Goal: Check status: Check status

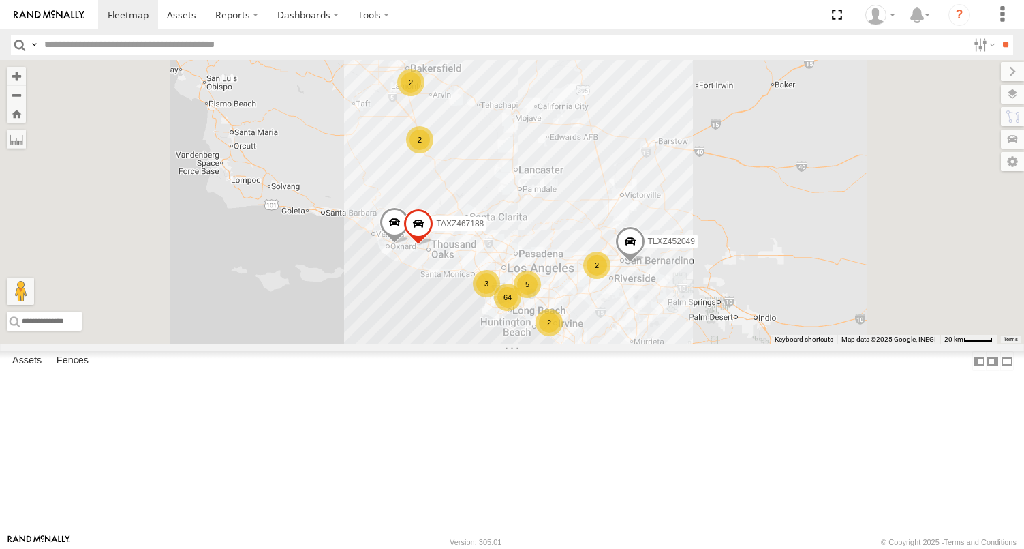
scroll to position [341, 0]
click at [0, 0] on div "FCL" at bounding box center [0, 0] width 0 height 0
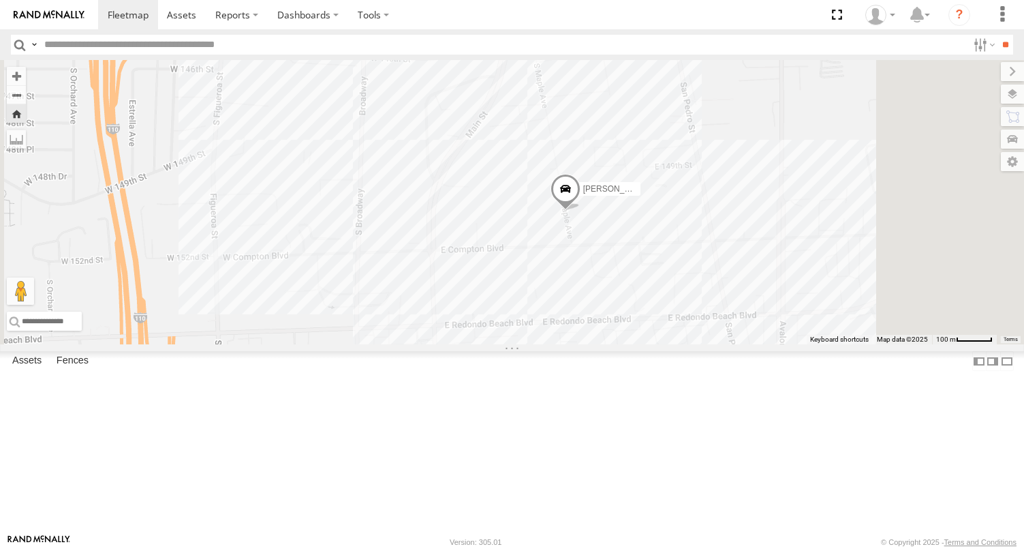
click at [634, 344] on div "JOSE ANGEL/T-1638" at bounding box center [512, 202] width 1024 height 284
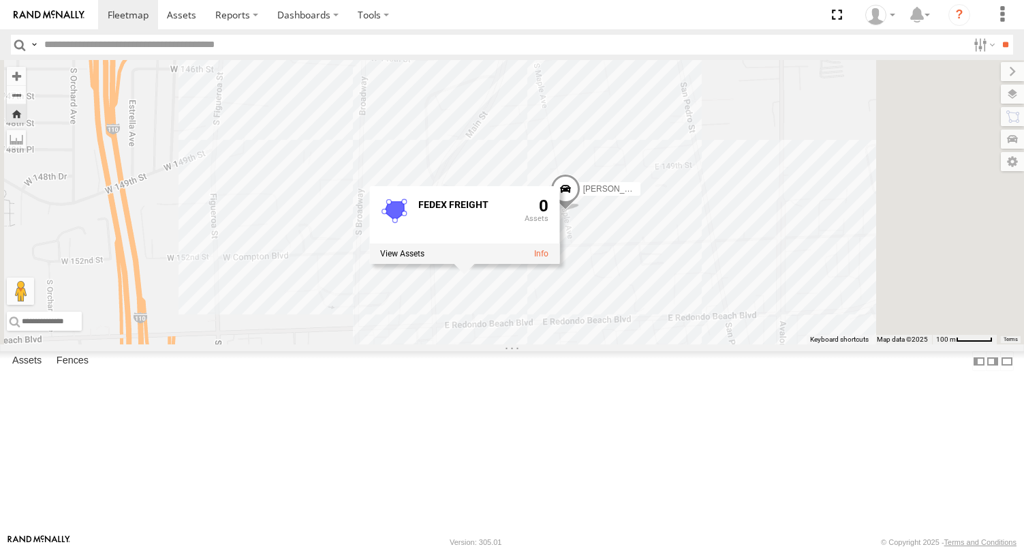
click at [790, 344] on div "JOSE ANGEL/T-1638 FEDEX FREIGHT 0" at bounding box center [512, 202] width 1024 height 284
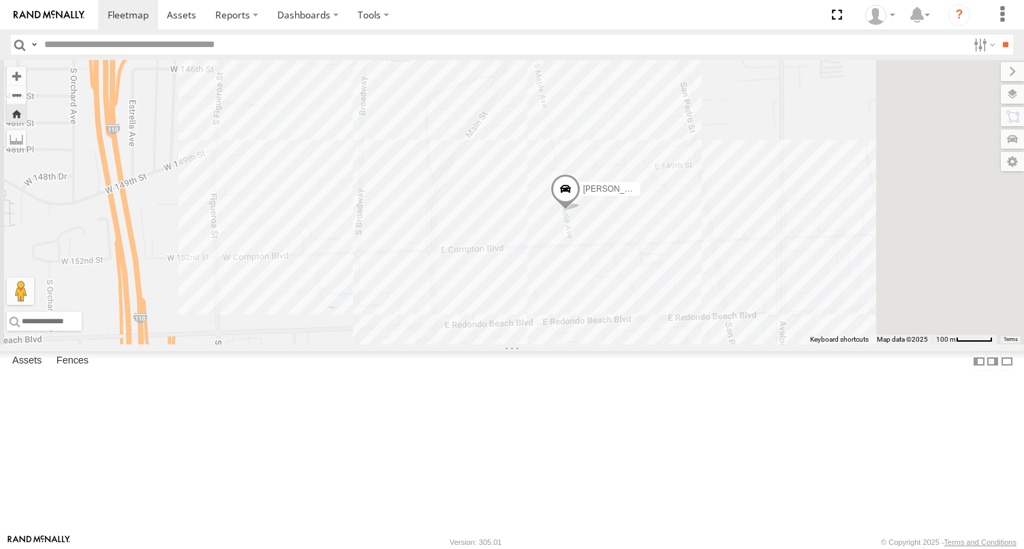
click at [799, 225] on div "JOSE ANGEL/T-1638" at bounding box center [512, 202] width 1024 height 284
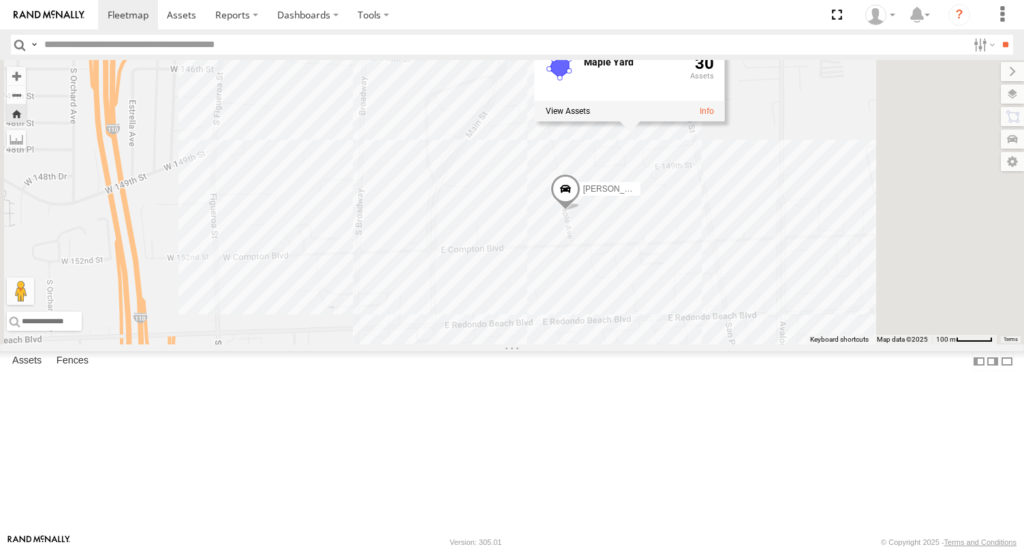
click at [640, 195] on label "JOSE ANGEL/T-1638" at bounding box center [606, 188] width 68 height 14
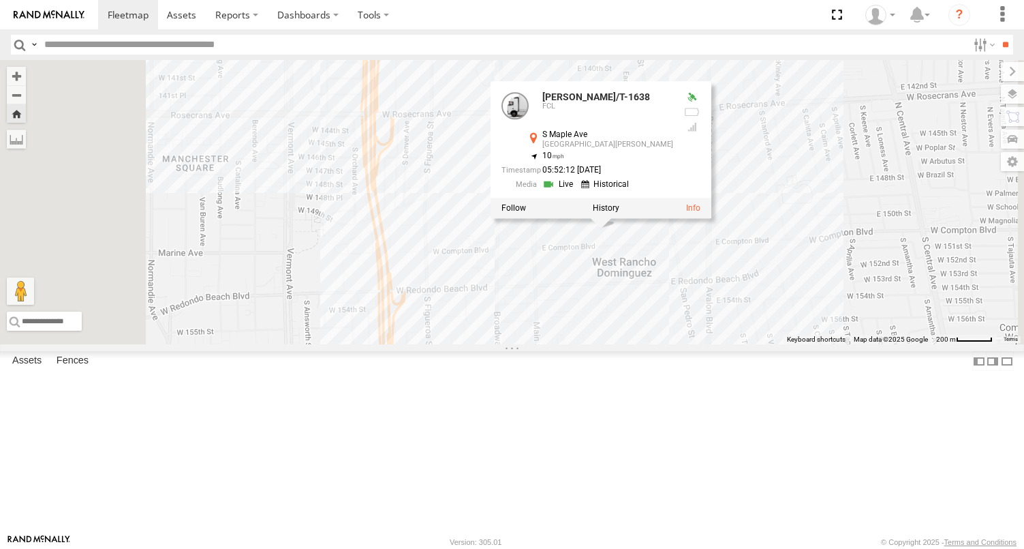
click at [632, 191] on link at bounding box center [607, 184] width 52 height 13
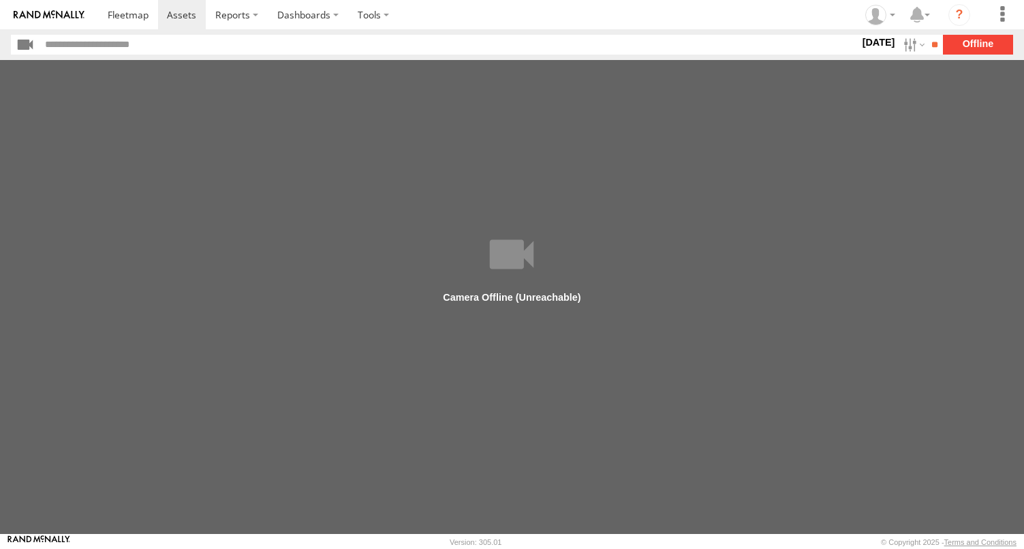
click at [39, 14] on img at bounding box center [49, 15] width 71 height 10
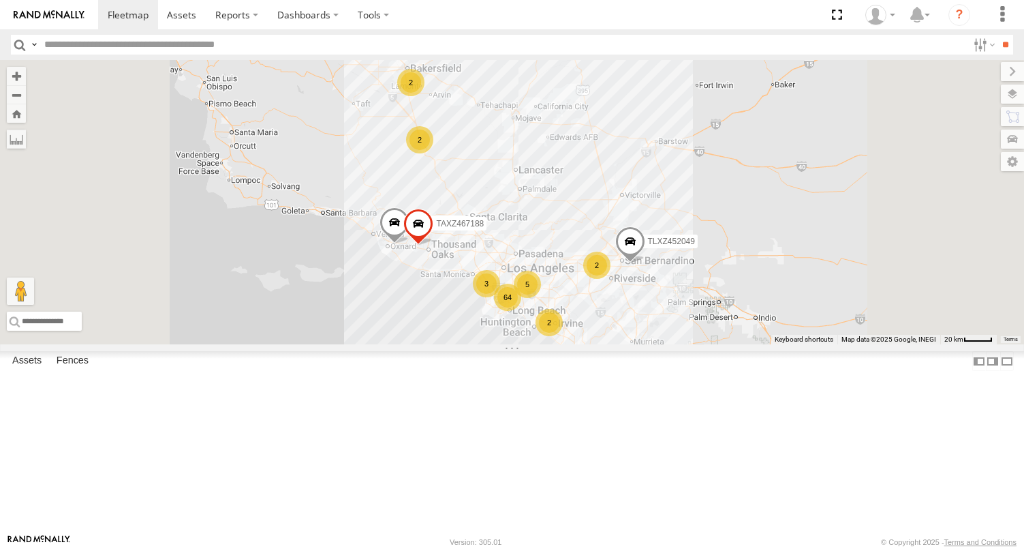
scroll to position [204, 0]
click at [0, 0] on div "JOSE ANGEL/T-1638 FCL" at bounding box center [0, 0] width 0 height 0
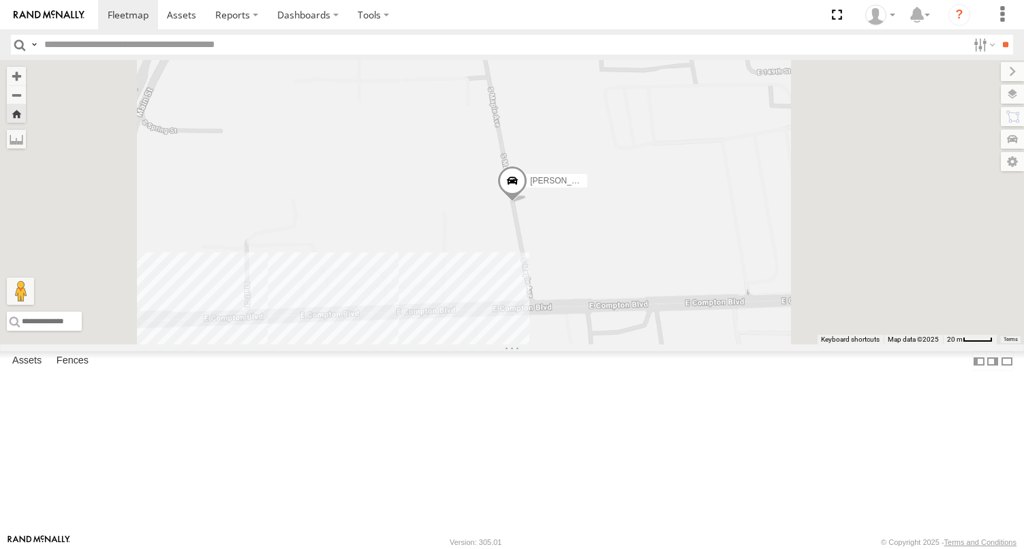
click at [625, 185] on span "JOSE ANGEL/T-1638" at bounding box center [577, 181] width 95 height 10
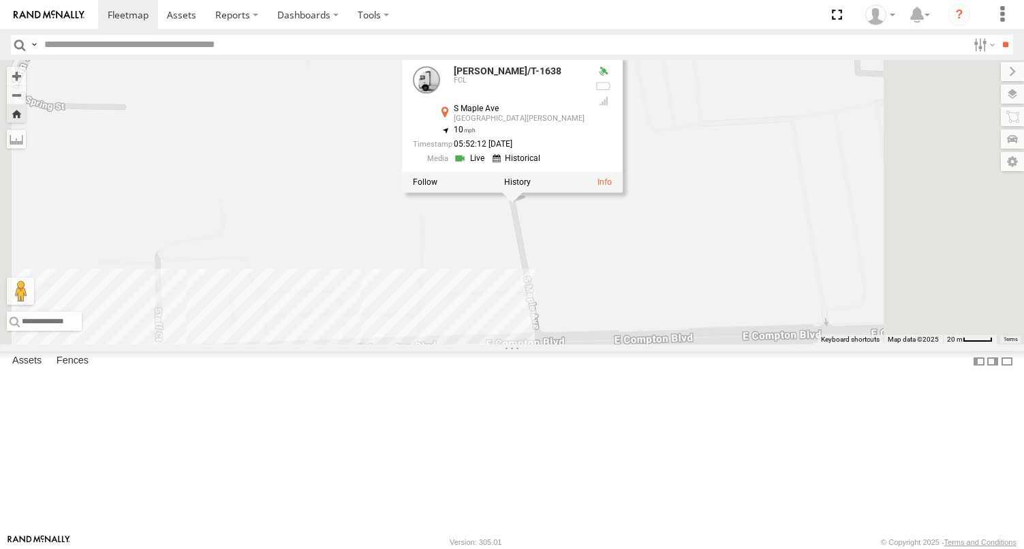
click at [544, 165] on link at bounding box center [518, 158] width 52 height 13
click at [530, 186] on label at bounding box center [517, 181] width 27 height 10
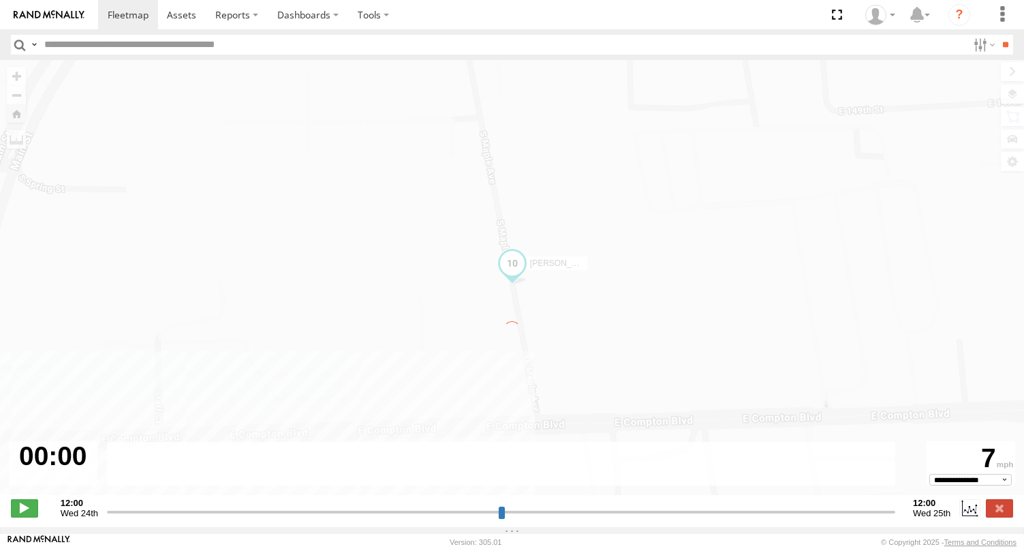
type input "**********"
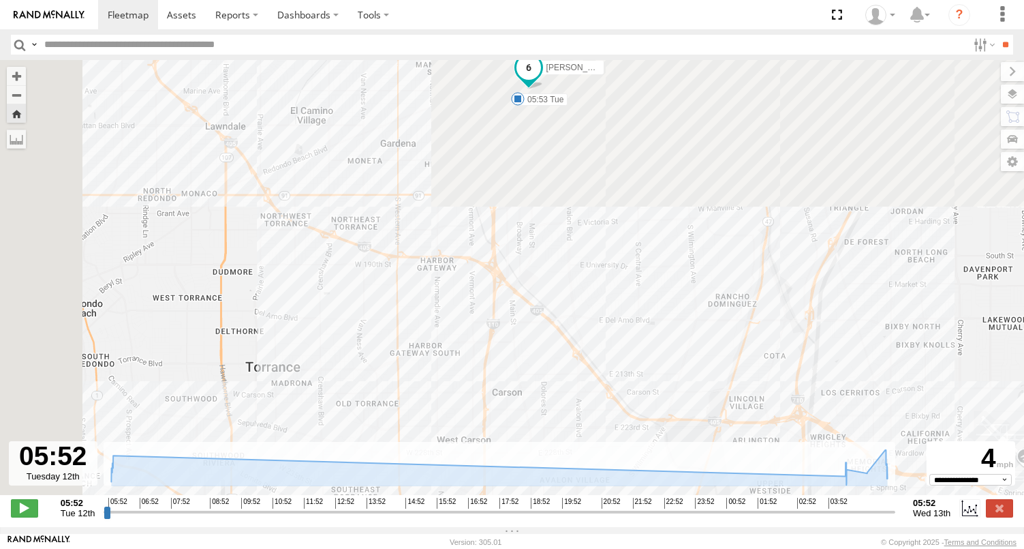
drag, startPoint x: 486, startPoint y: 160, endPoint x: 683, endPoint y: 435, distance: 338.9
click at [683, 435] on div "JOSE ANGEL/T-1638 05:53 Tue" at bounding box center [512, 284] width 1024 height 449
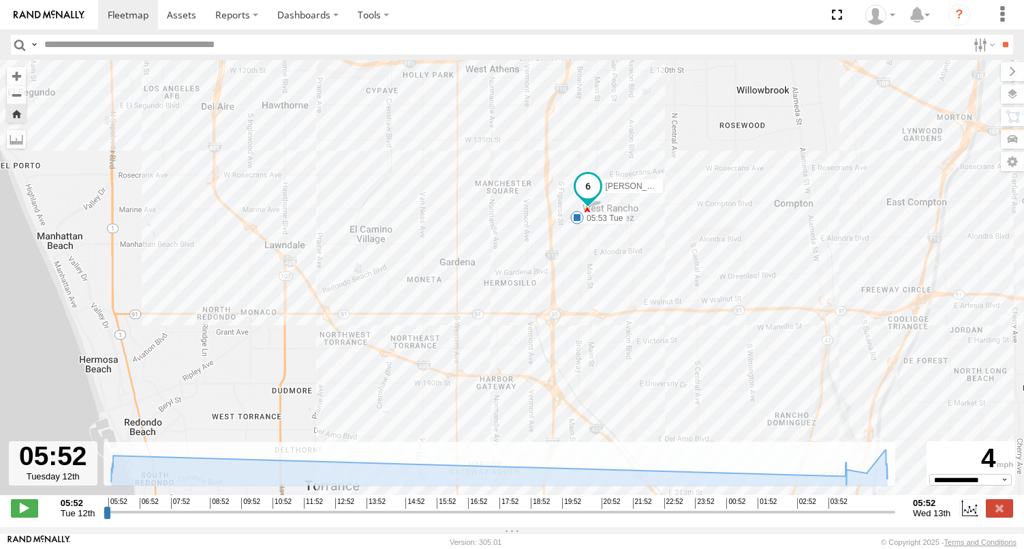
drag, startPoint x: 583, startPoint y: 196, endPoint x: 634, endPoint y: 331, distance: 144.5
click at [634, 331] on div "JOSE ANGEL/T-1638 05:53 Tue 734" at bounding box center [512, 284] width 1024 height 449
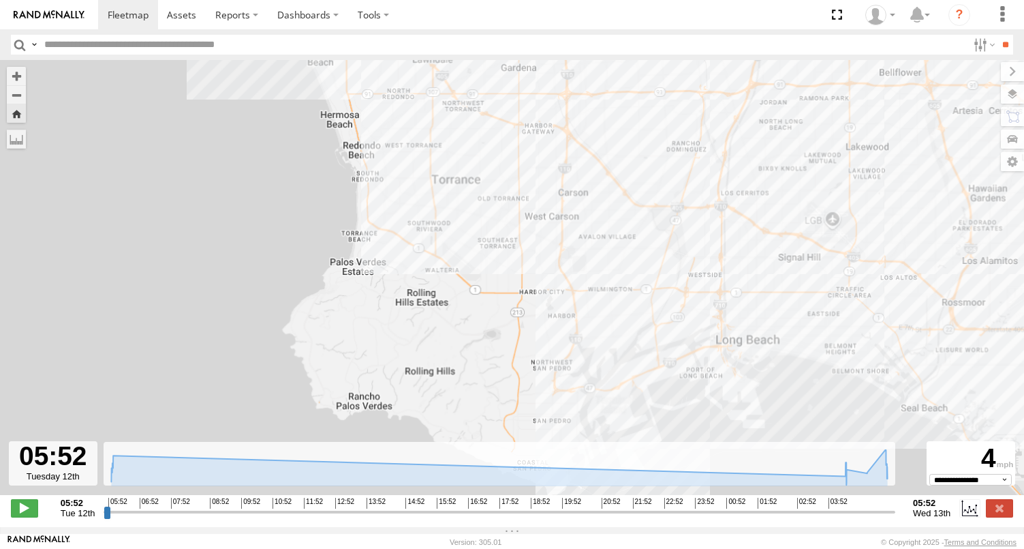
drag, startPoint x: 638, startPoint y: 259, endPoint x: 625, endPoint y: 87, distance: 172.2
click at [625, 87] on div "JOSE ANGEL/T-1638 05:53 Tue 734" at bounding box center [512, 284] width 1024 height 449
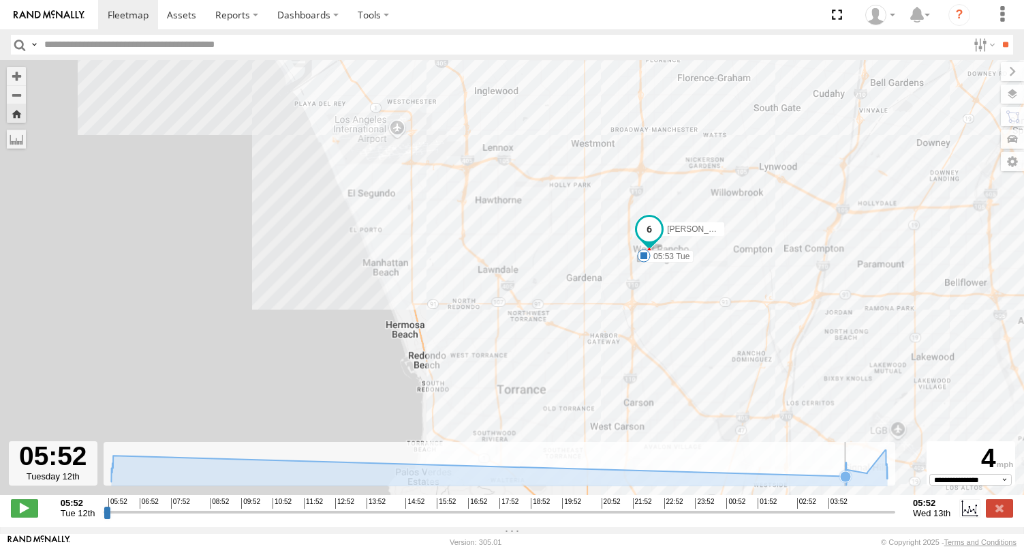
drag, startPoint x: 642, startPoint y: 269, endPoint x: 709, endPoint y: 489, distance: 229.4
click at [709, 489] on div "← Move left → Move right ↑ Move up ↓ Move down + Zoom in - Zoom out Home Jump l…" at bounding box center [512, 293] width 1024 height 467
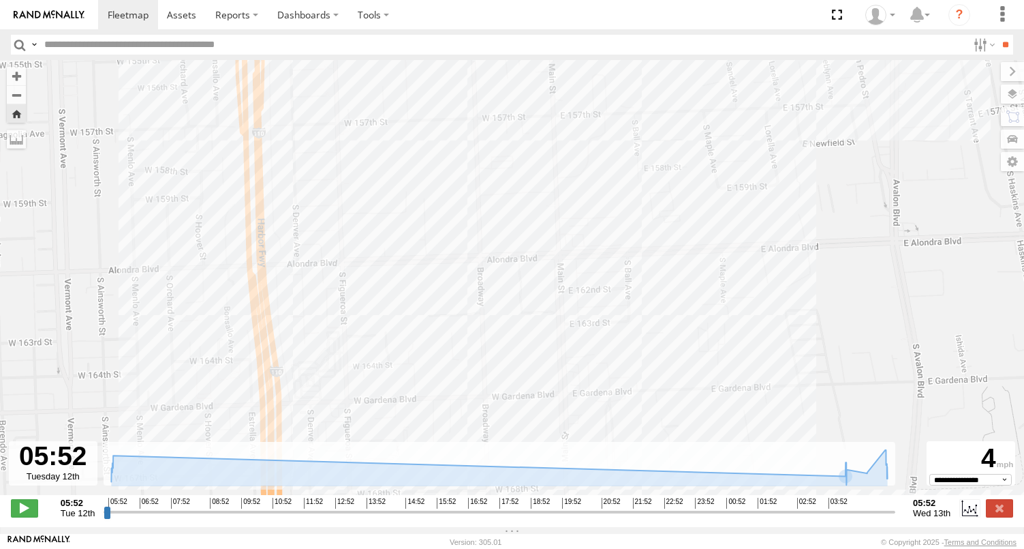
drag, startPoint x: 690, startPoint y: 263, endPoint x: 730, endPoint y: 541, distance: 280.8
click at [730, 541] on body at bounding box center [512, 274] width 1024 height 549
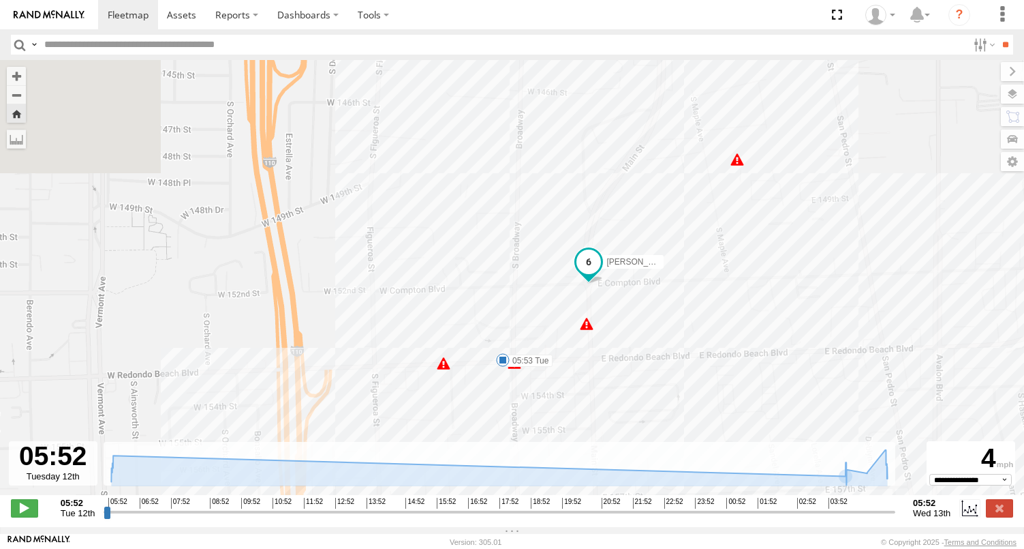
drag, startPoint x: 679, startPoint y: 362, endPoint x: 679, endPoint y: 539, distance: 177.2
click at [679, 542] on body at bounding box center [512, 274] width 1024 height 549
